Goal: Task Accomplishment & Management: Manage account settings

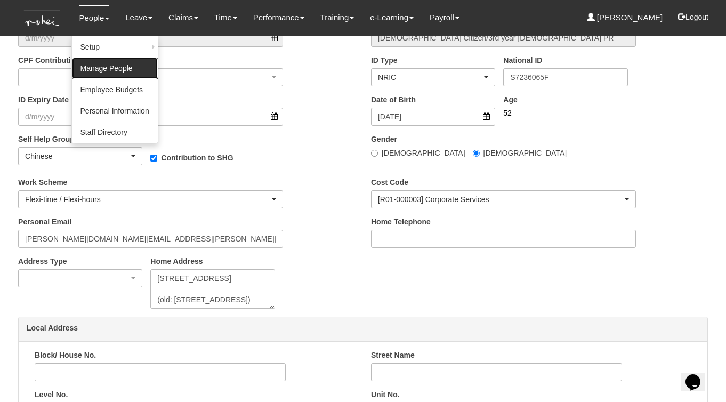
click at [94, 66] on link "Manage People" at bounding box center [115, 68] width 86 height 21
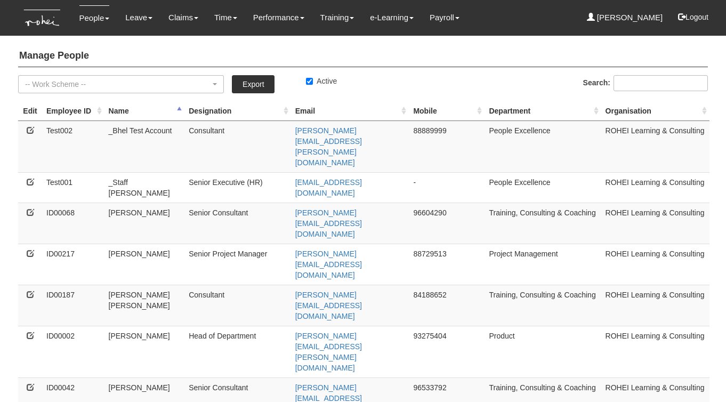
select select "50"
click at [29, 208] on icon at bounding box center [30, 211] width 7 height 7
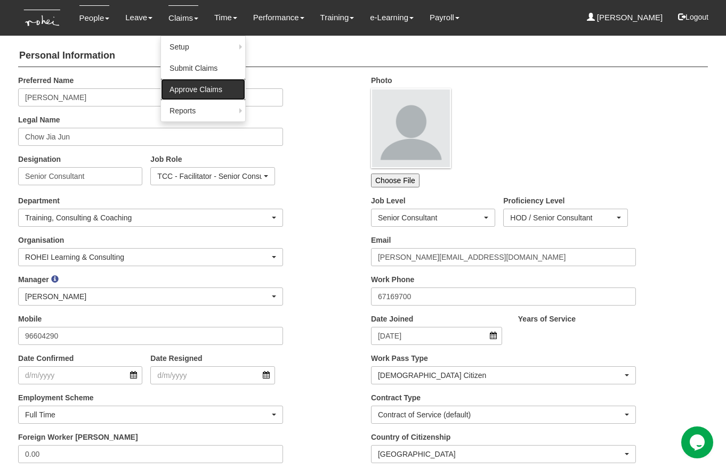
click at [183, 93] on link "Approve Claims" at bounding box center [203, 89] width 84 height 21
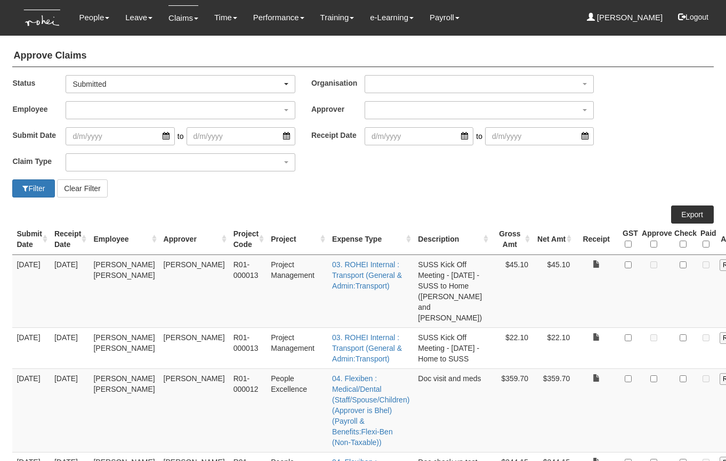
select select "50"
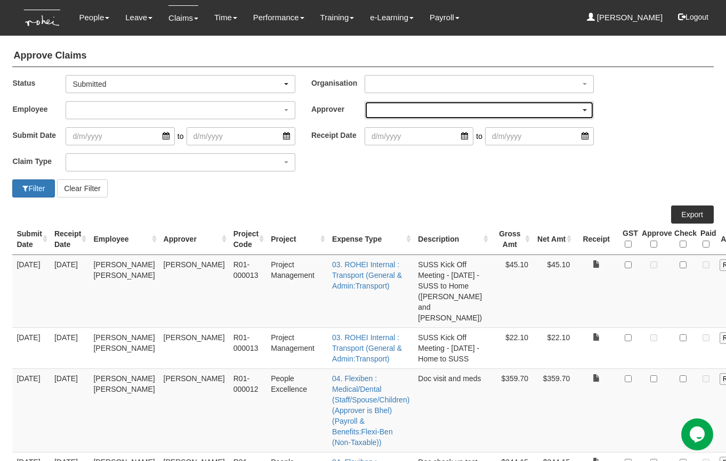
click at [376, 114] on div "button" at bounding box center [479, 110] width 228 height 17
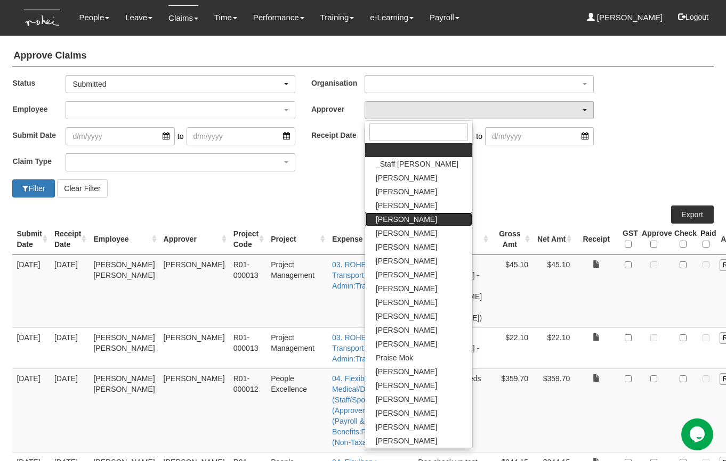
click at [399, 221] on span "[PERSON_NAME]" at bounding box center [406, 219] width 61 height 11
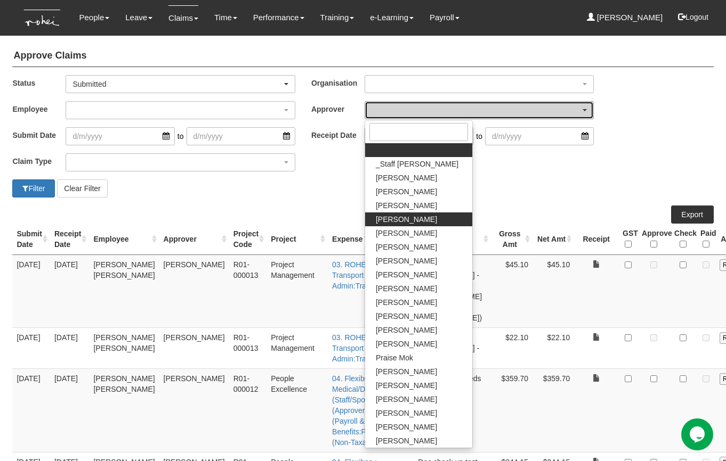
select select "7c74568e-c65a-4e2f-b023-70974c8e3265"
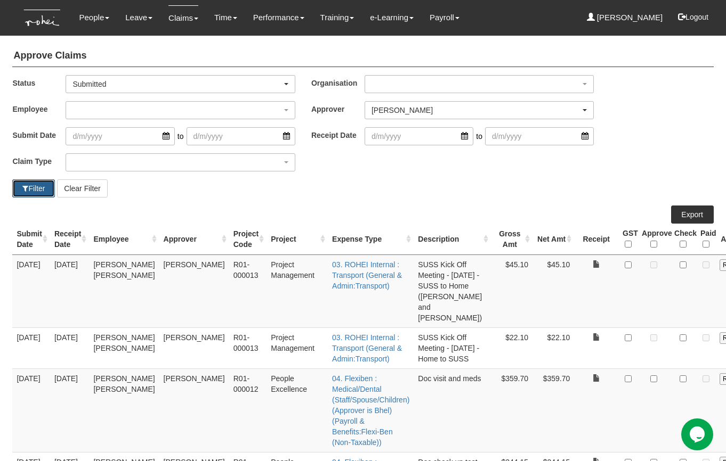
click at [38, 189] on button "Filter" at bounding box center [33, 189] width 43 height 18
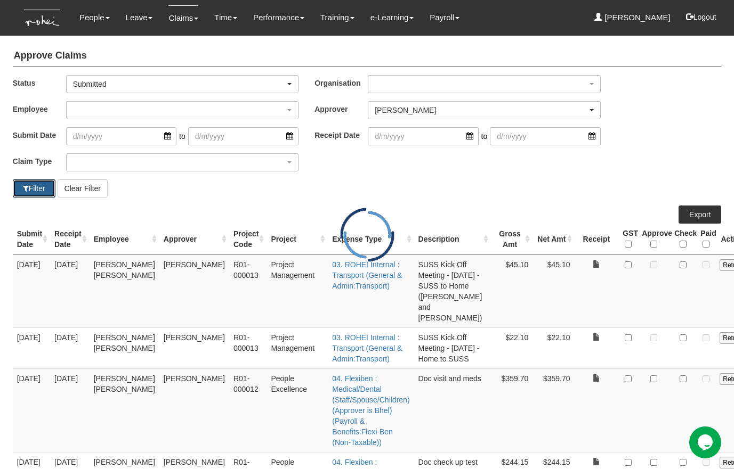
select select "50"
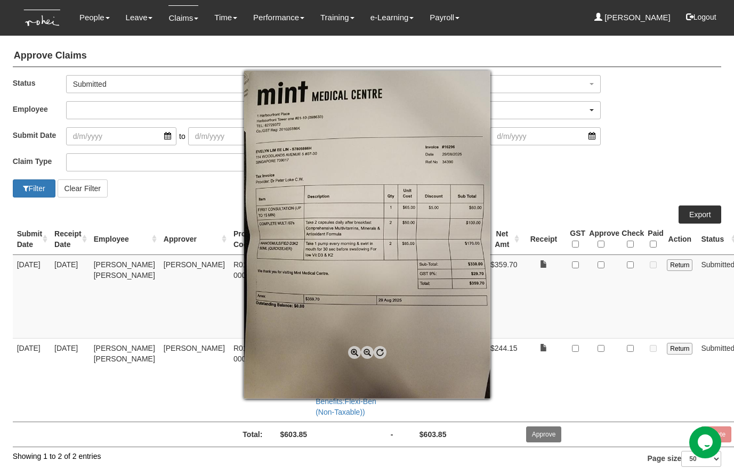
click at [528, 295] on div at bounding box center [367, 234] width 734 height 469
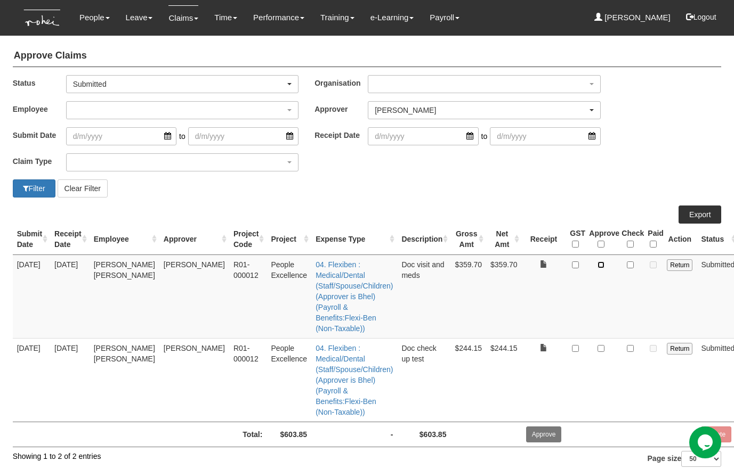
click at [597, 264] on input "checkbox" at bounding box center [600, 265] width 7 height 7
checkbox input "true"
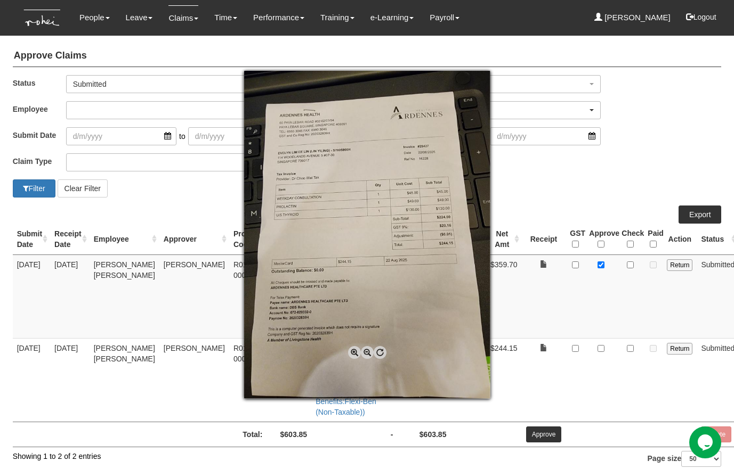
click at [533, 366] on div at bounding box center [367, 234] width 734 height 469
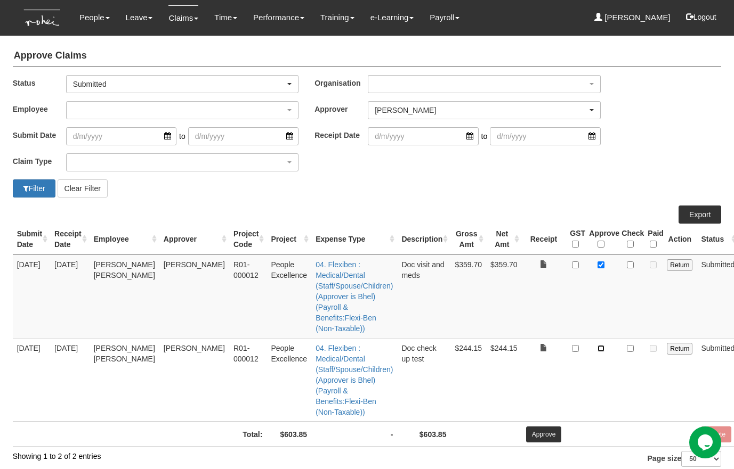
click at [597, 345] on input "checkbox" at bounding box center [600, 348] width 7 height 7
checkbox input "true"
click at [526, 427] on input "Approve" at bounding box center [544, 435] width 36 height 16
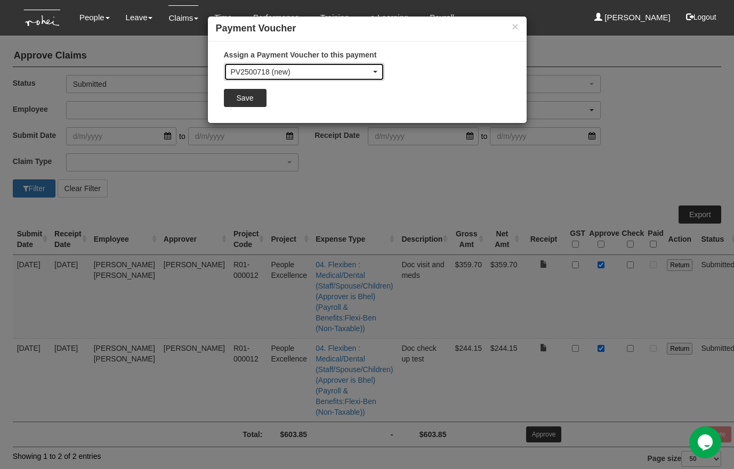
click at [297, 68] on div "PV2500718 (new)" at bounding box center [301, 72] width 140 height 11
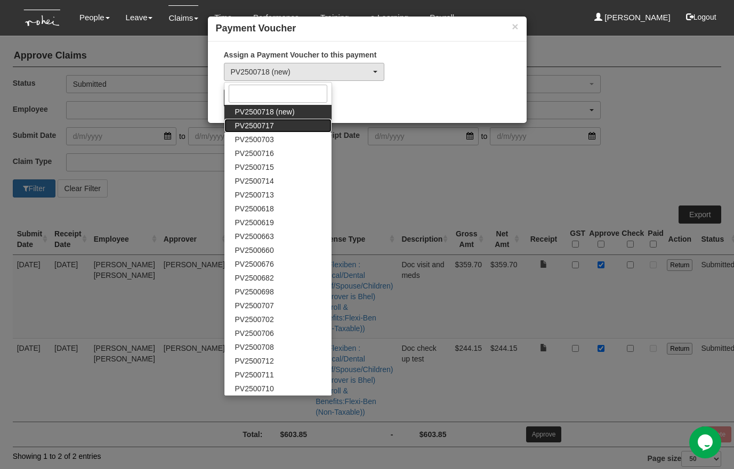
click at [265, 127] on span "PV2500717" at bounding box center [254, 125] width 39 height 11
select select "PV2500717"
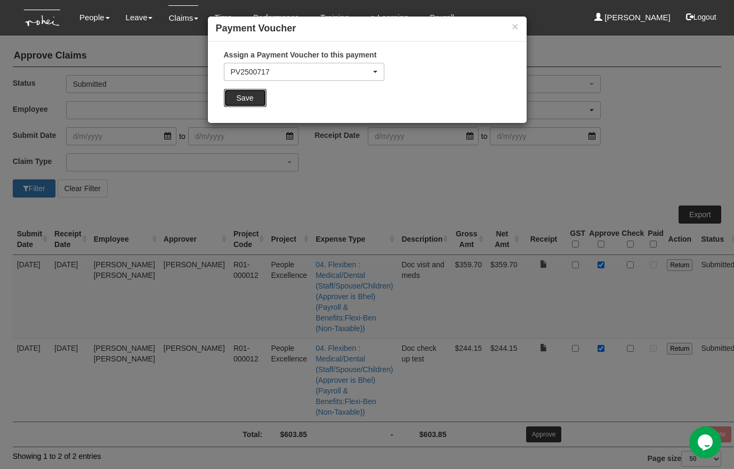
click at [254, 99] on input "Save" at bounding box center [245, 98] width 43 height 18
